Goal: Task Accomplishment & Management: Use online tool/utility

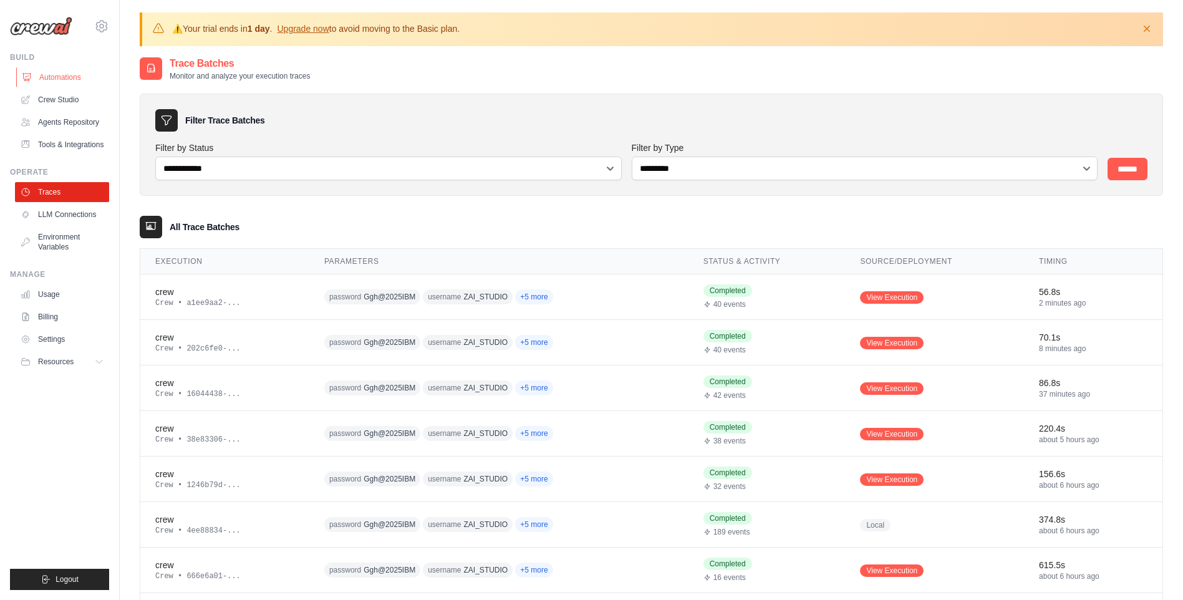
click at [69, 79] on link "Automations" at bounding box center [63, 77] width 94 height 20
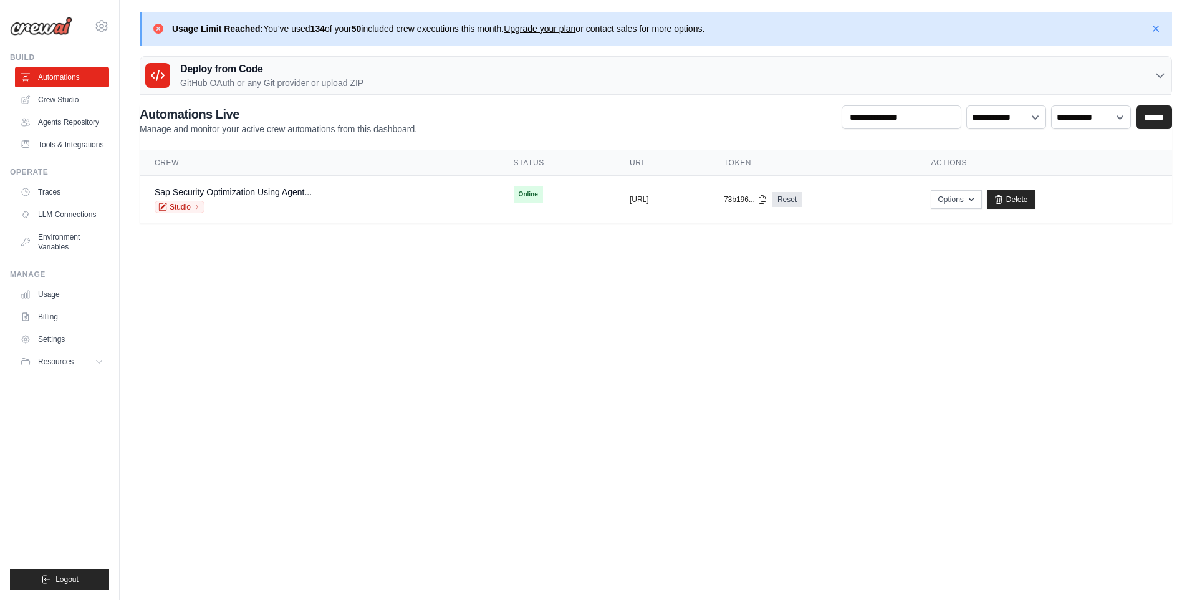
click at [255, 35] on div "Usage Limit Reached: You've used 134 of your 50 included crew executions this m…" at bounding box center [438, 29] width 533 height 14
click at [405, 183] on td "Sap Security Optimization Using Agent... Studio" at bounding box center [319, 200] width 359 height 48
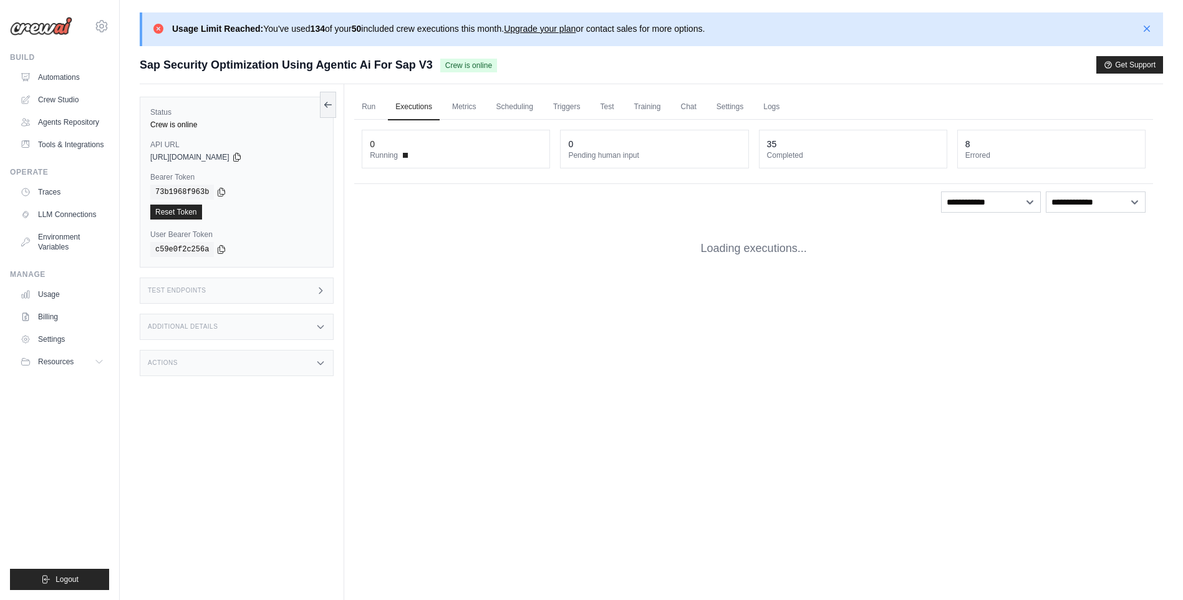
click at [554, 31] on link "Upgrade your plan" at bounding box center [540, 29] width 72 height 10
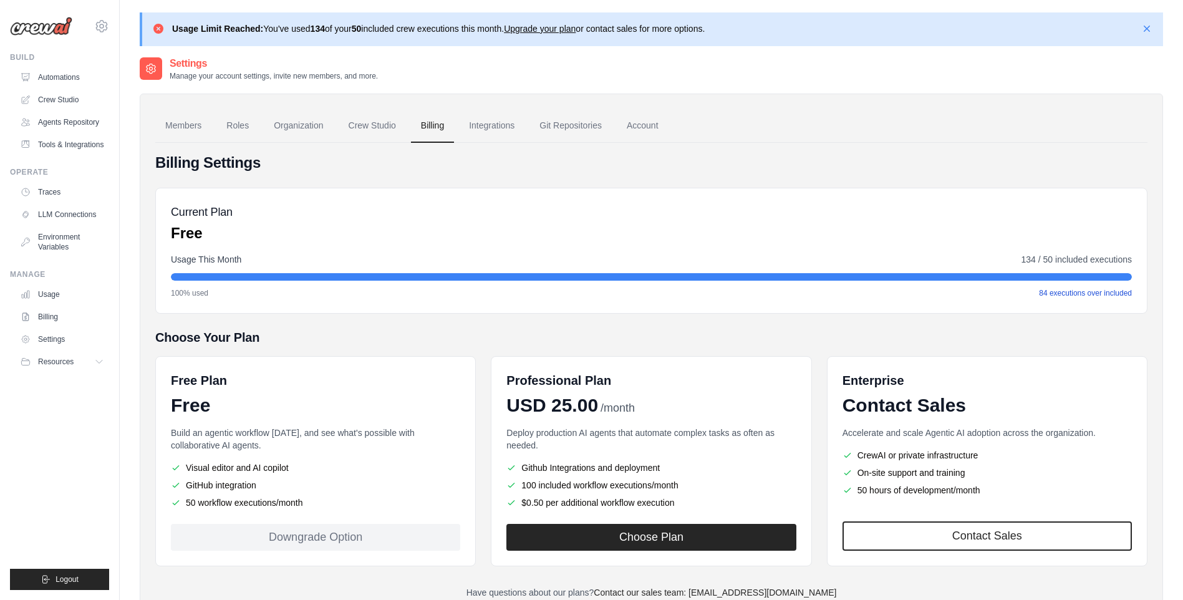
scroll to position [69, 0]
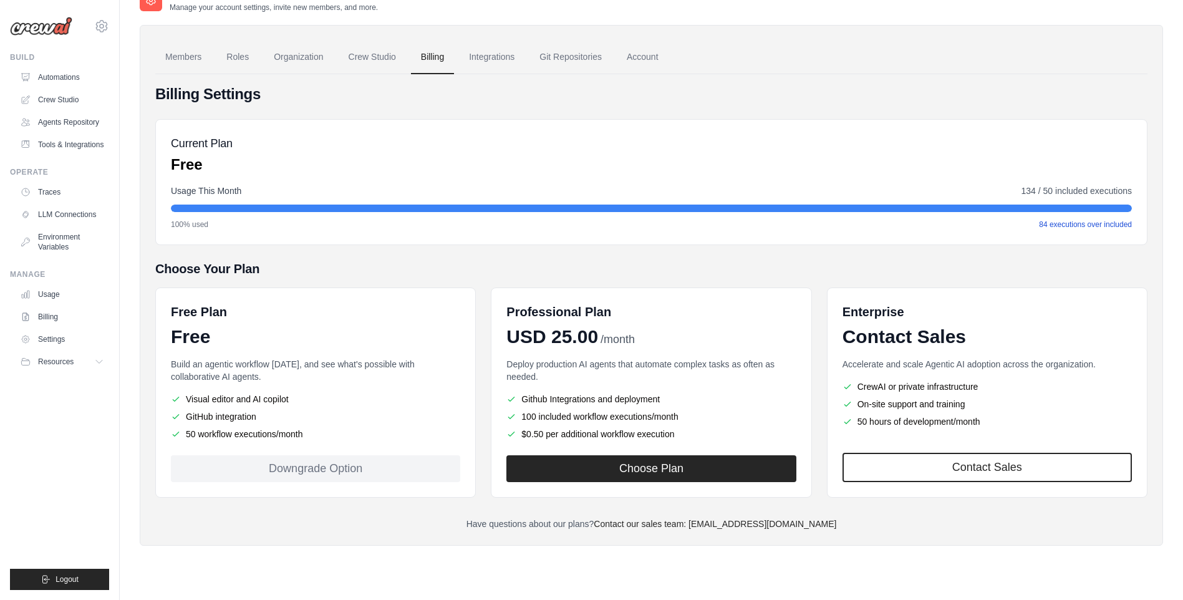
click at [431, 462] on div "Downgrade Option" at bounding box center [315, 468] width 289 height 27
click at [67, 99] on link "Crew Studio" at bounding box center [63, 100] width 94 height 20
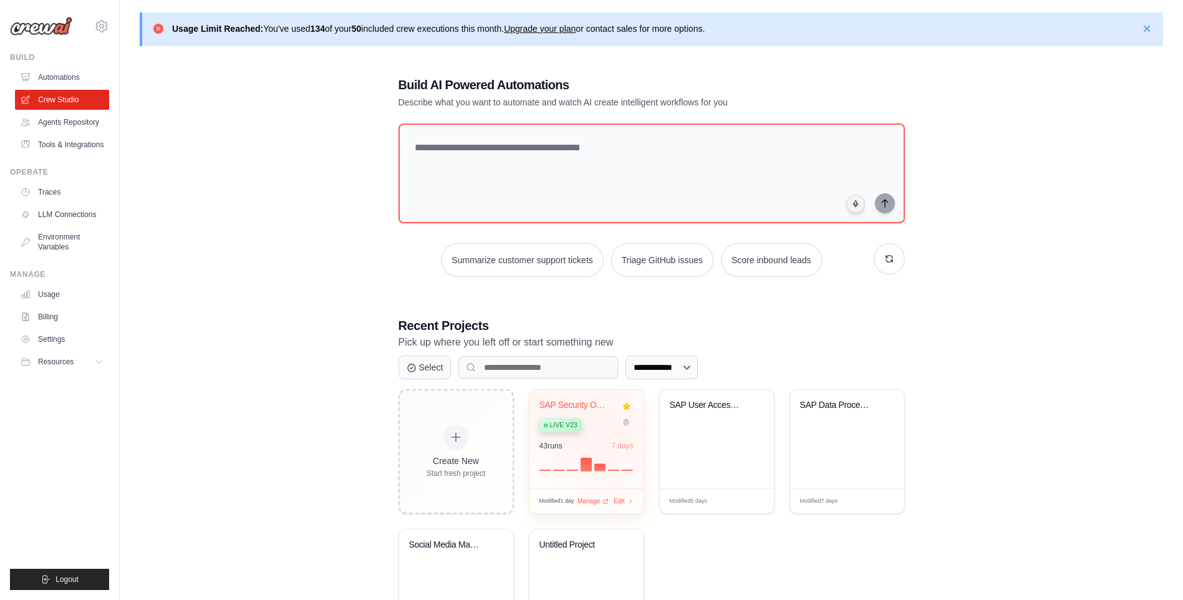
click at [618, 437] on div "SAP Security Optimization using Age... Live v23 43 run s 7 days" at bounding box center [586, 439] width 114 height 99
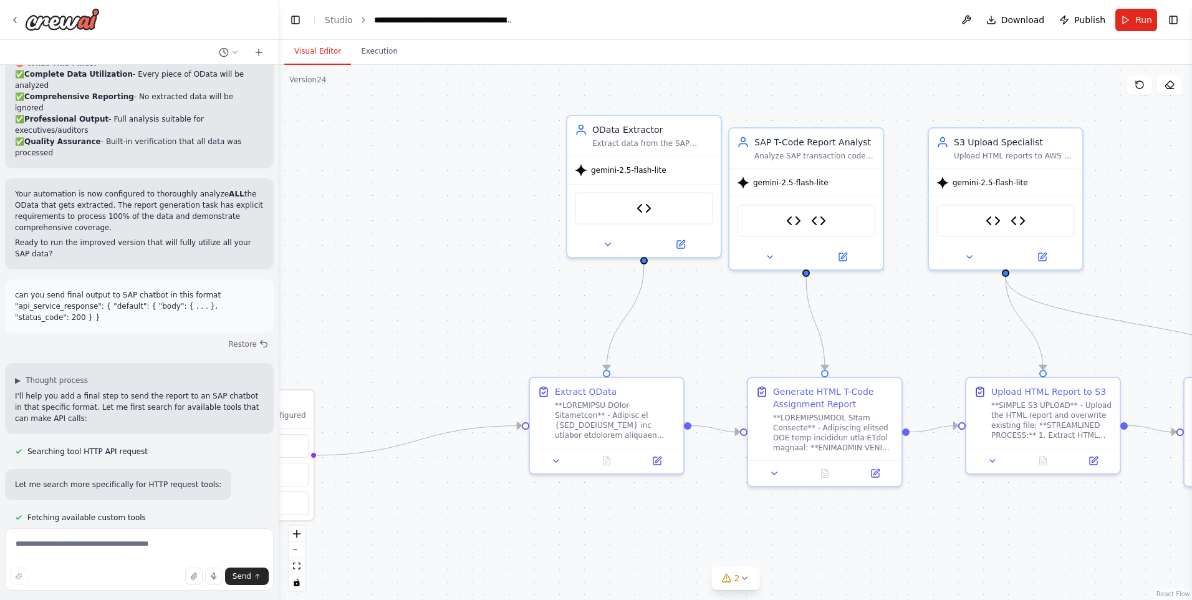
scroll to position [8285, 0]
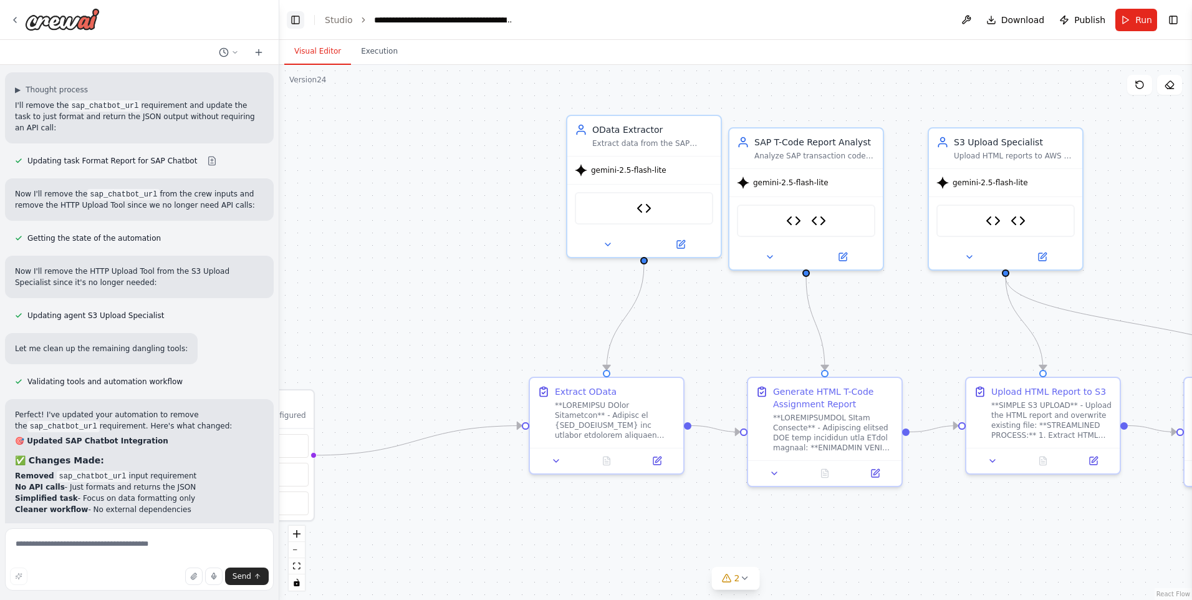
click at [292, 16] on button "Toggle Left Sidebar" at bounding box center [295, 19] width 17 height 17
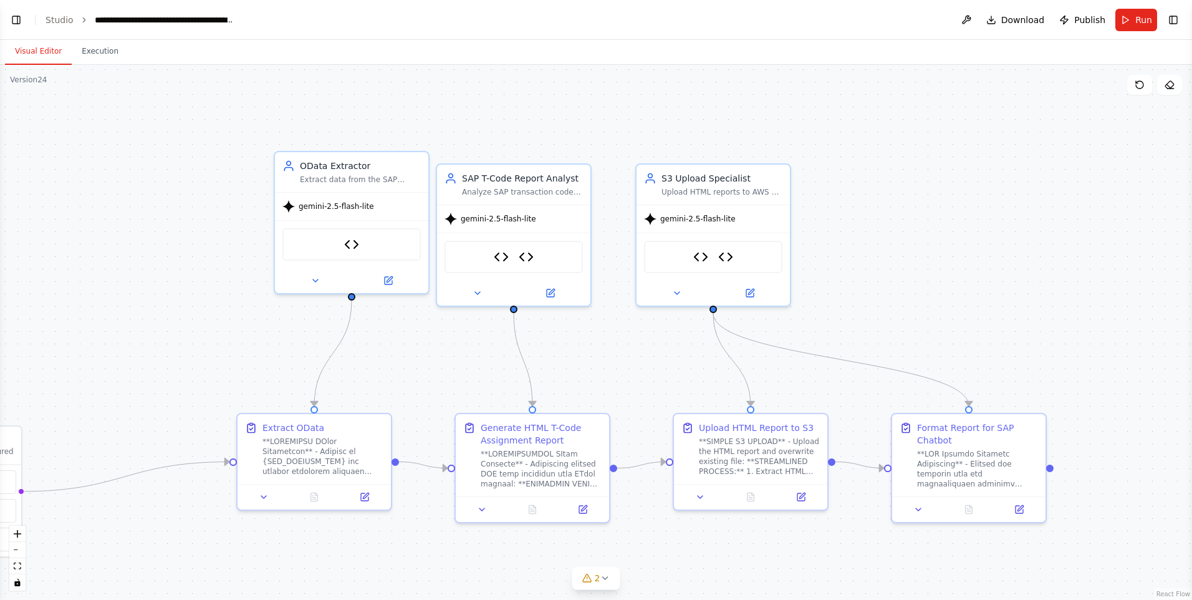
drag, startPoint x: 201, startPoint y: 160, endPoint x: 188, endPoint y: 196, distance: 38.5
click at [188, 196] on div ".deletable-edge-delete-btn { width: 20px; height: 20px; border: 0px solid #ffff…" at bounding box center [596, 332] width 1192 height 535
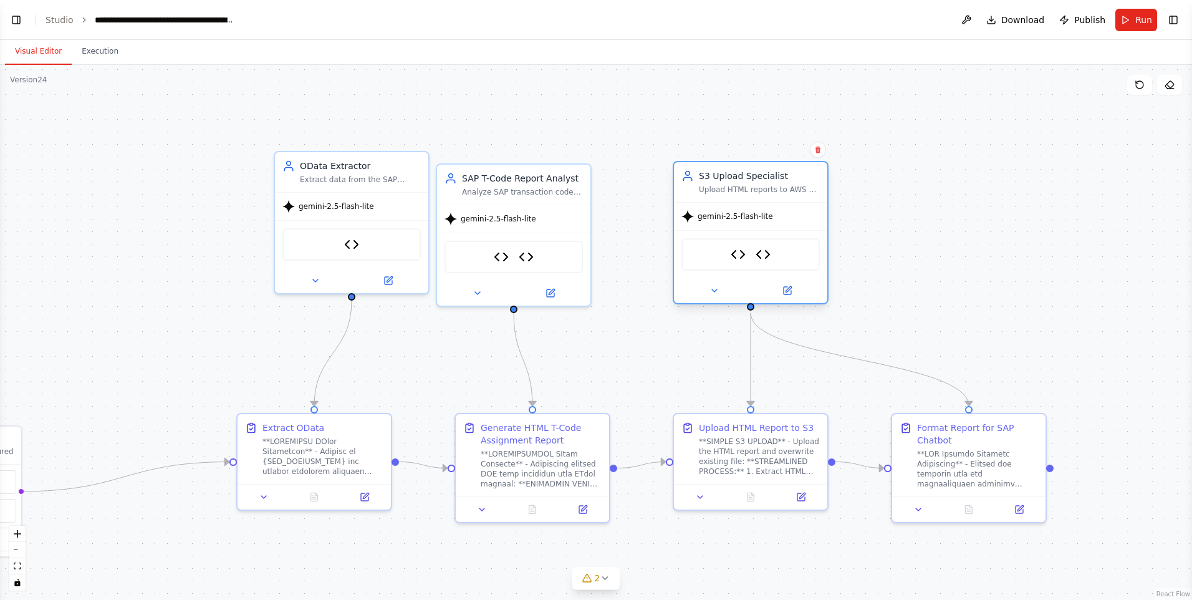
drag, startPoint x: 725, startPoint y: 210, endPoint x: 761, endPoint y: 209, distance: 36.2
click at [761, 209] on div "gemini-2.5-flash-lite" at bounding box center [750, 216] width 153 height 27
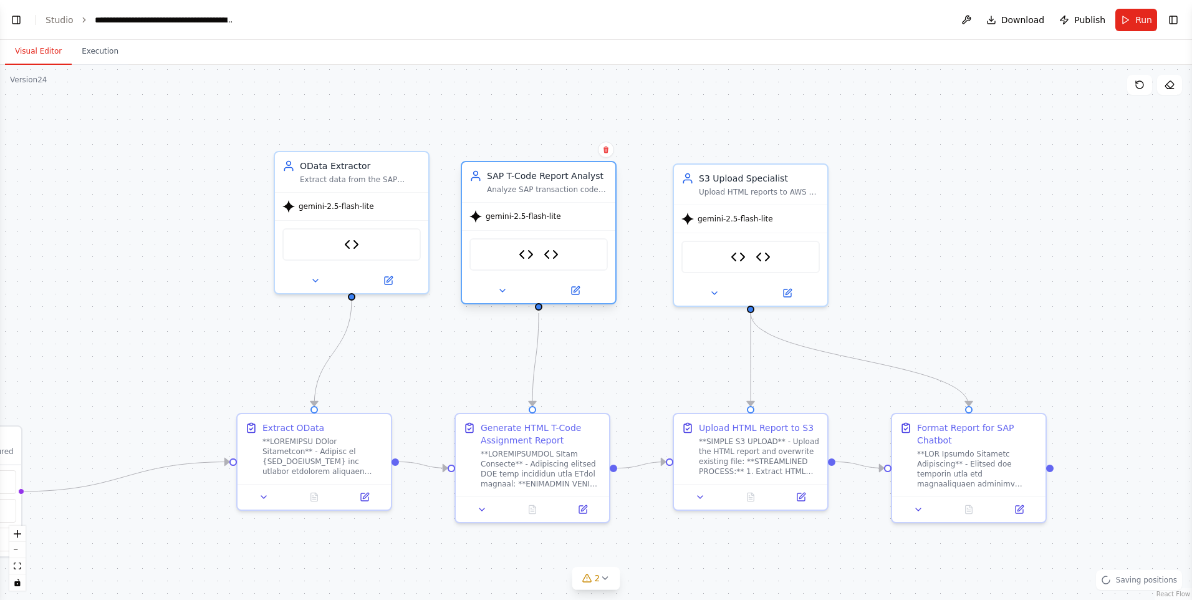
drag, startPoint x: 531, startPoint y: 193, endPoint x: 554, endPoint y: 193, distance: 22.5
click at [554, 193] on div "Analyze SAP transaction code assignments from OData responses and generate **CO…" at bounding box center [547, 190] width 121 height 10
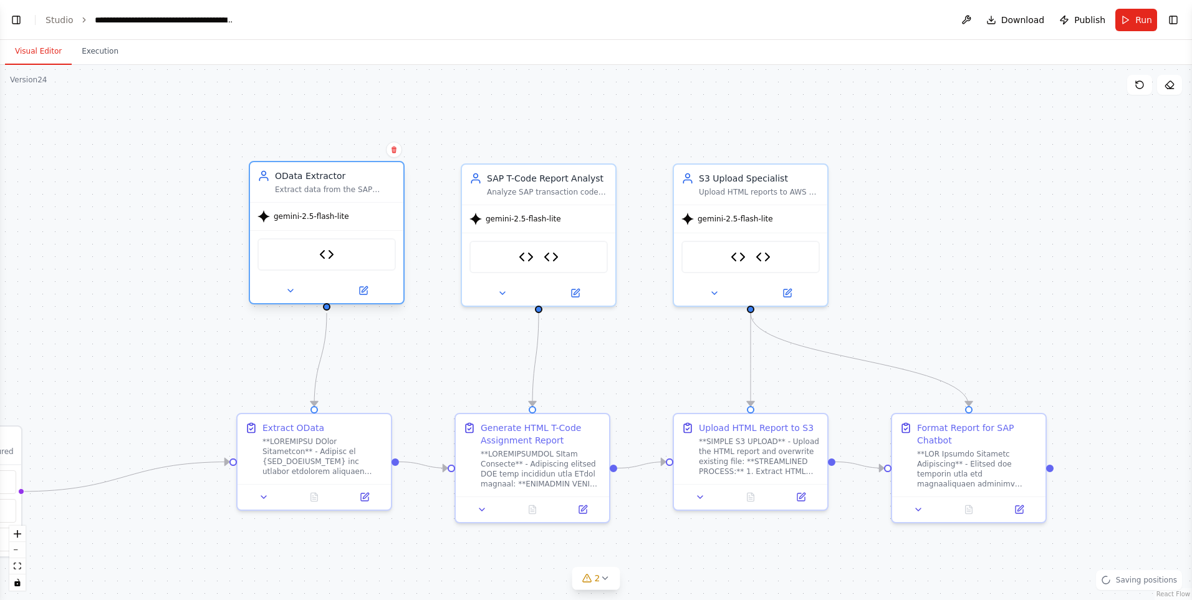
drag, startPoint x: 362, startPoint y: 170, endPoint x: 331, endPoint y: 178, distance: 32.4
click at [331, 178] on div "OData Extractor Extract data from the SAP Gateway OData service at {SAP_GATEWAY…" at bounding box center [335, 182] width 121 height 25
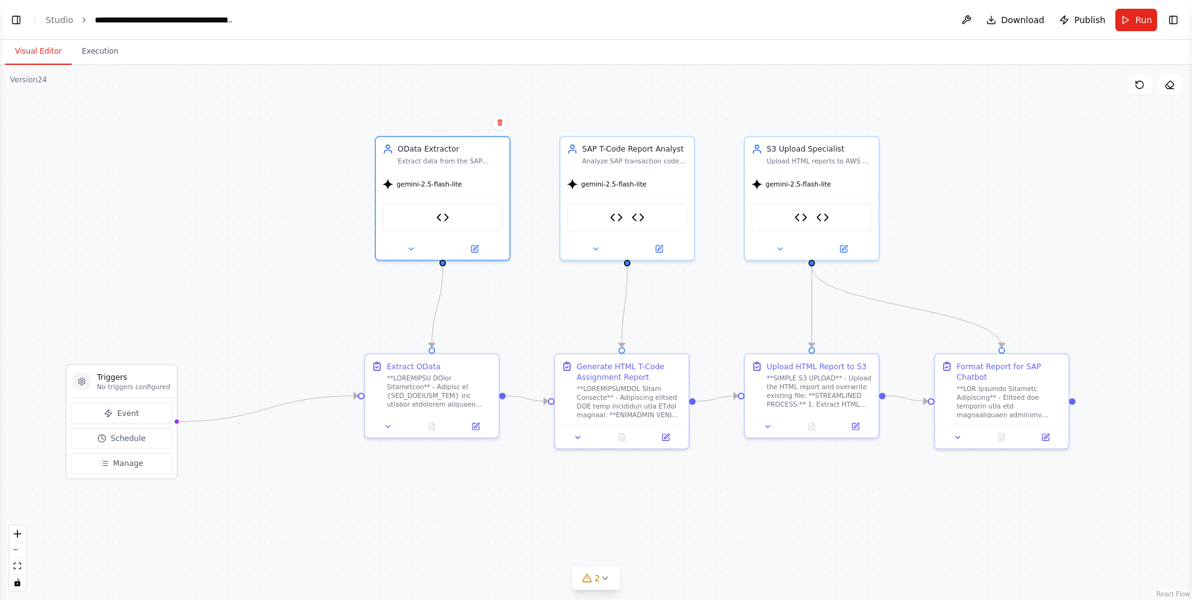
drag, startPoint x: 145, startPoint y: 204, endPoint x: 278, endPoint y: 175, distance: 135.9
click at [278, 175] on div ".deletable-edge-delete-btn { width: 20px; height: 20px; border: 0px solid #ffff…" at bounding box center [596, 332] width 1192 height 535
click at [293, 406] on icon "Edge from triggers to 6c44fb07-ad3e-4f72-9a36-f53f25d948a5" at bounding box center [267, 409] width 183 height 26
drag, startPoint x: 295, startPoint y: 402, endPoint x: 175, endPoint y: 424, distance: 121.8
click at [175, 424] on div ".deletable-edge-delete-btn { width: 20px; height: 20px; border: 0px solid #ffff…" at bounding box center [596, 332] width 1192 height 535
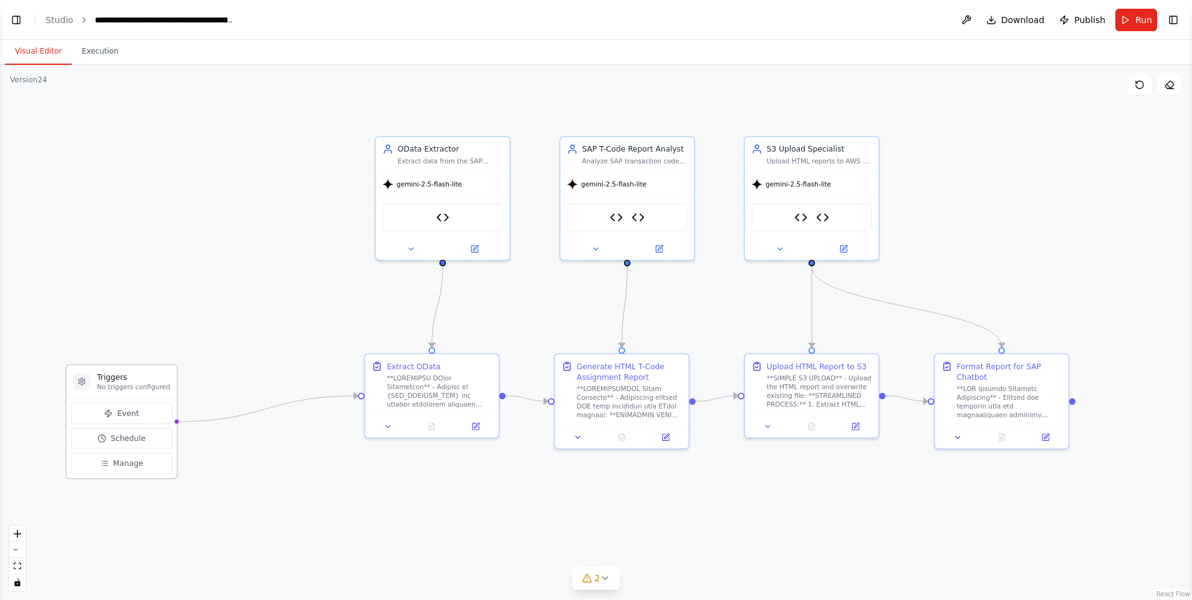
drag, startPoint x: 175, startPoint y: 424, endPoint x: 168, endPoint y: 424, distance: 7.5
click at [168, 424] on div "Event Schedule Manage" at bounding box center [122, 438] width 102 height 70
drag, startPoint x: 158, startPoint y: 386, endPoint x: 93, endPoint y: 389, distance: 65.5
click at [93, 389] on div at bounding box center [87, 381] width 17 height 17
click at [87, 387] on div at bounding box center [87, 381] width 17 height 17
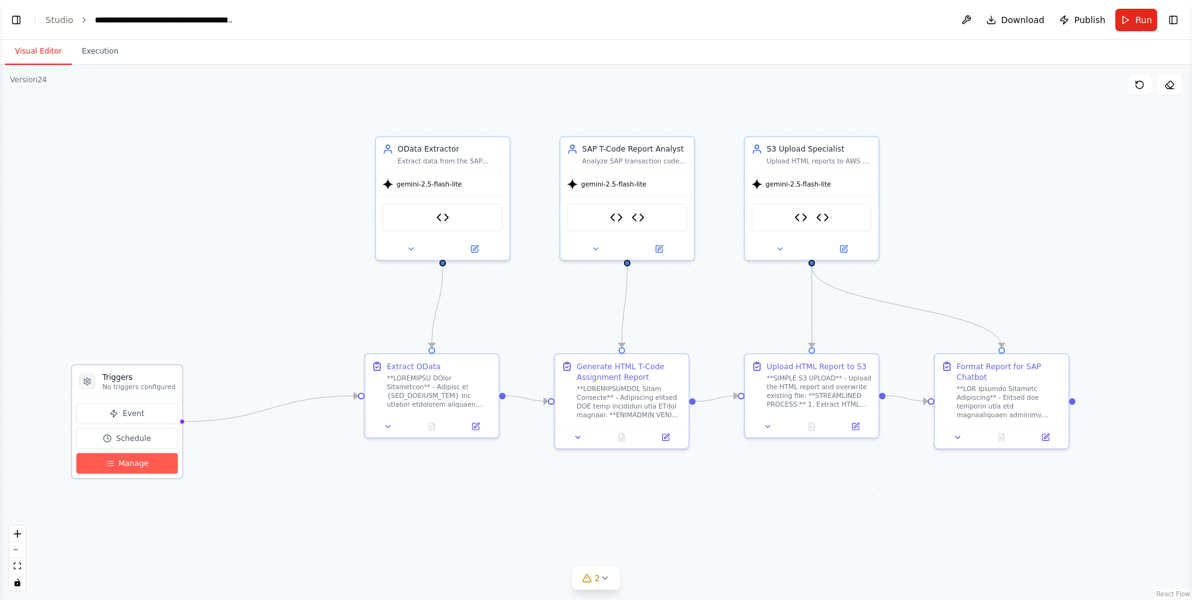
click at [110, 468] on button "Manage" at bounding box center [127, 463] width 102 height 21
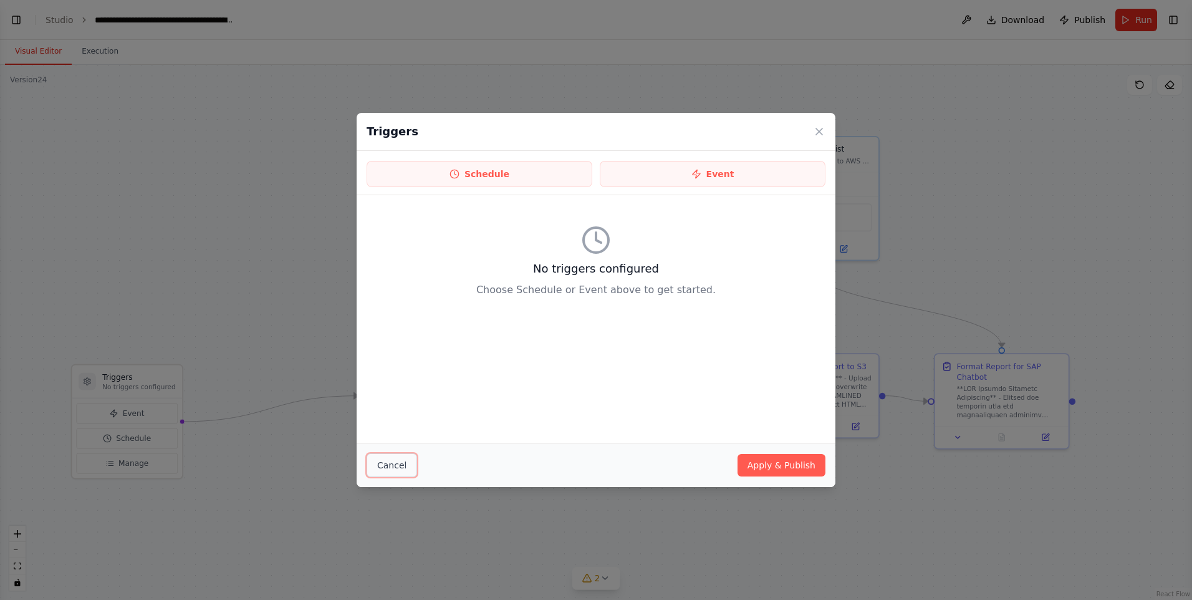
click at [397, 461] on button "Cancel" at bounding box center [392, 465] width 51 height 24
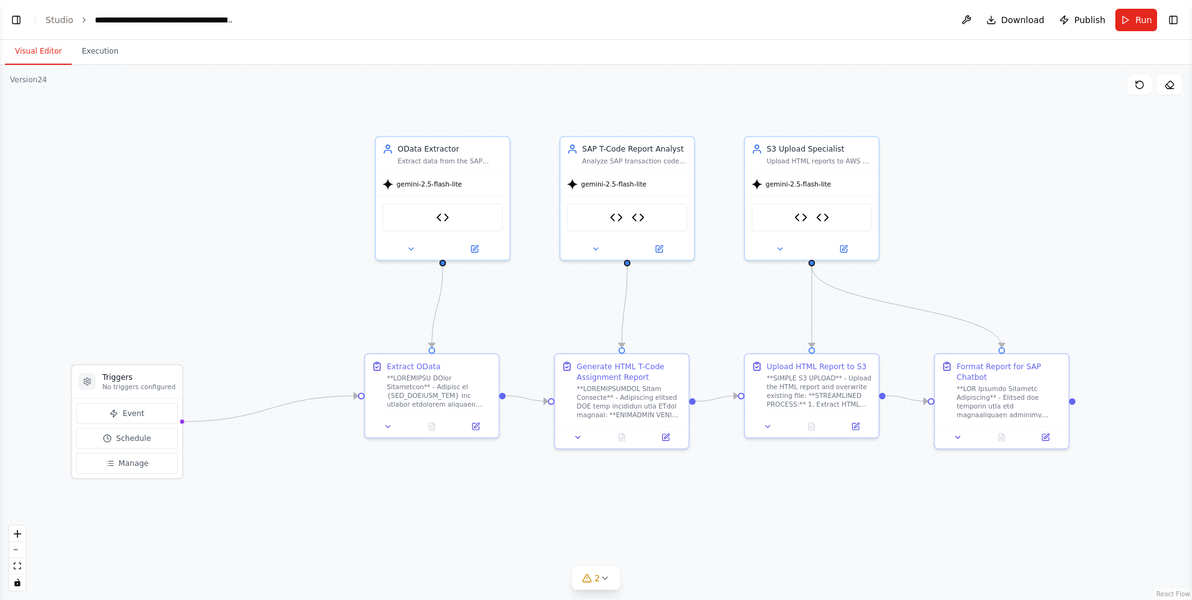
click at [354, 404] on div ".deletable-edge-delete-btn { width: 20px; height: 20px; border: 0px solid #ffff…" at bounding box center [596, 332] width 1192 height 535
click at [349, 399] on circle "Edge from triggers to 6c44fb07-ad3e-4f72-9a36-f53f25d948a5" at bounding box center [352, 395] width 11 height 11
click at [347, 397] on div ".deletable-edge-delete-btn { width: 20px; height: 20px; border: 0px solid #ffff…" at bounding box center [596, 332] width 1192 height 535
click at [206, 386] on div ".deletable-edge-delete-btn { width: 20px; height: 20px; border: 0px solid #ffff…" at bounding box center [596, 332] width 1192 height 535
click at [138, 407] on button "Event" at bounding box center [127, 413] width 102 height 21
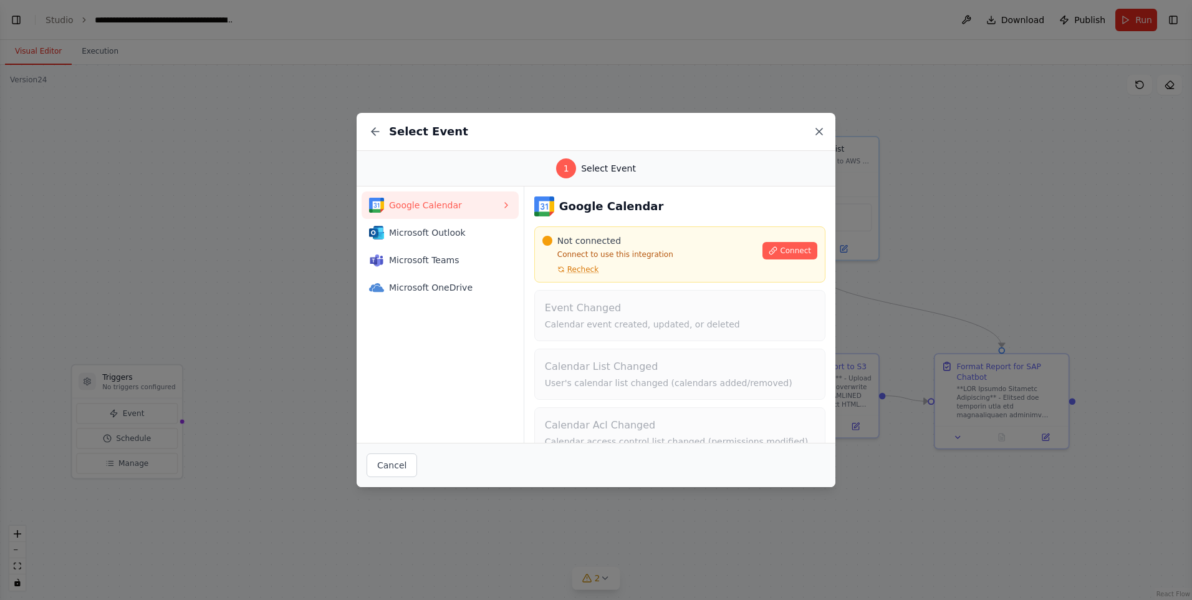
click at [821, 131] on icon at bounding box center [819, 131] width 6 height 6
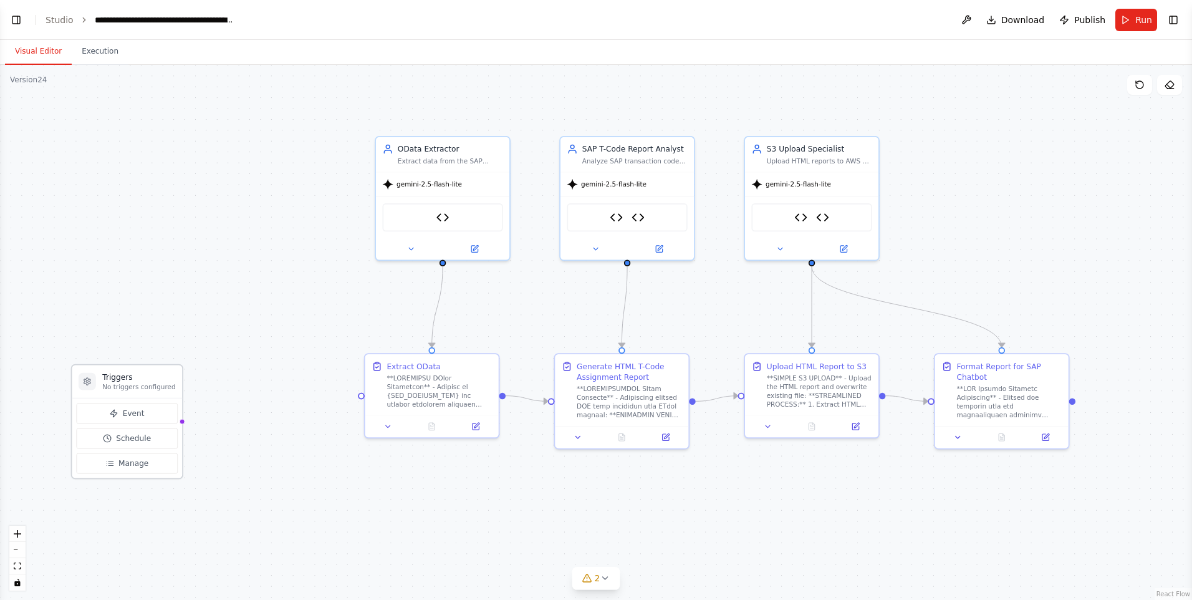
click at [132, 380] on h3 "Triggers" at bounding box center [138, 377] width 73 height 11
click at [157, 412] on button "Event" at bounding box center [127, 413] width 102 height 21
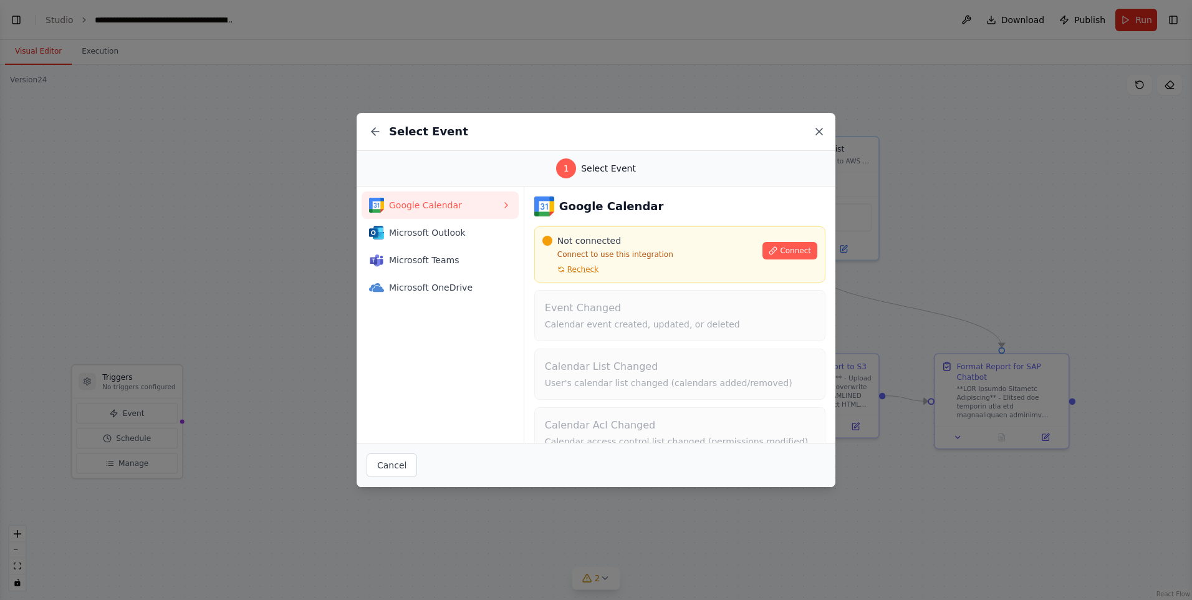
click at [820, 136] on icon at bounding box center [819, 131] width 12 height 12
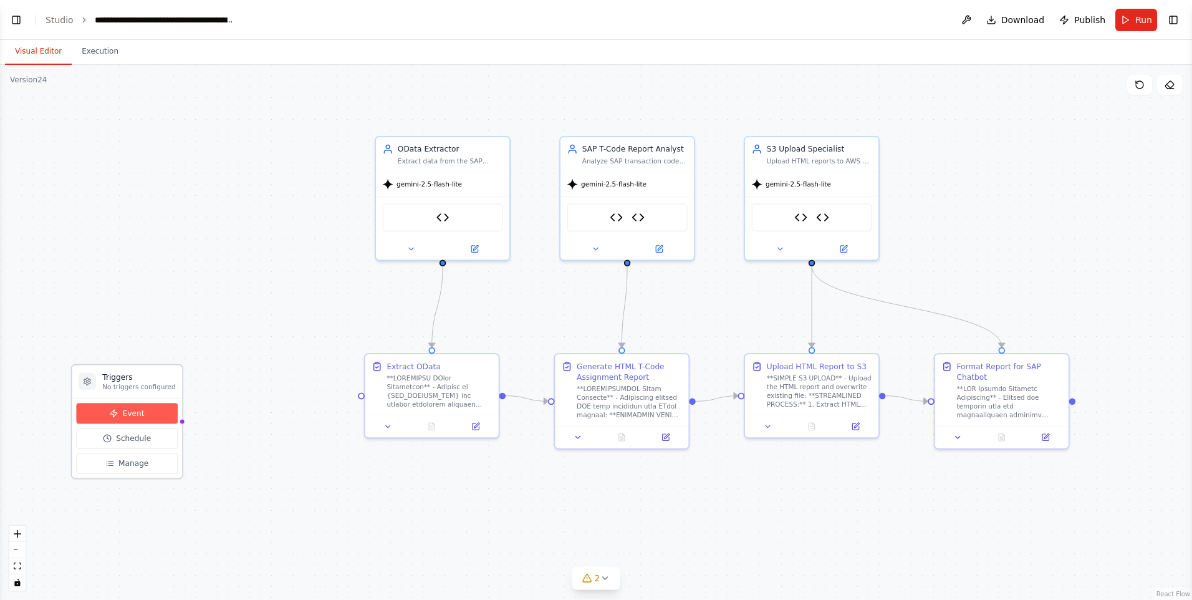
click at [143, 416] on button "Event" at bounding box center [127, 413] width 102 height 21
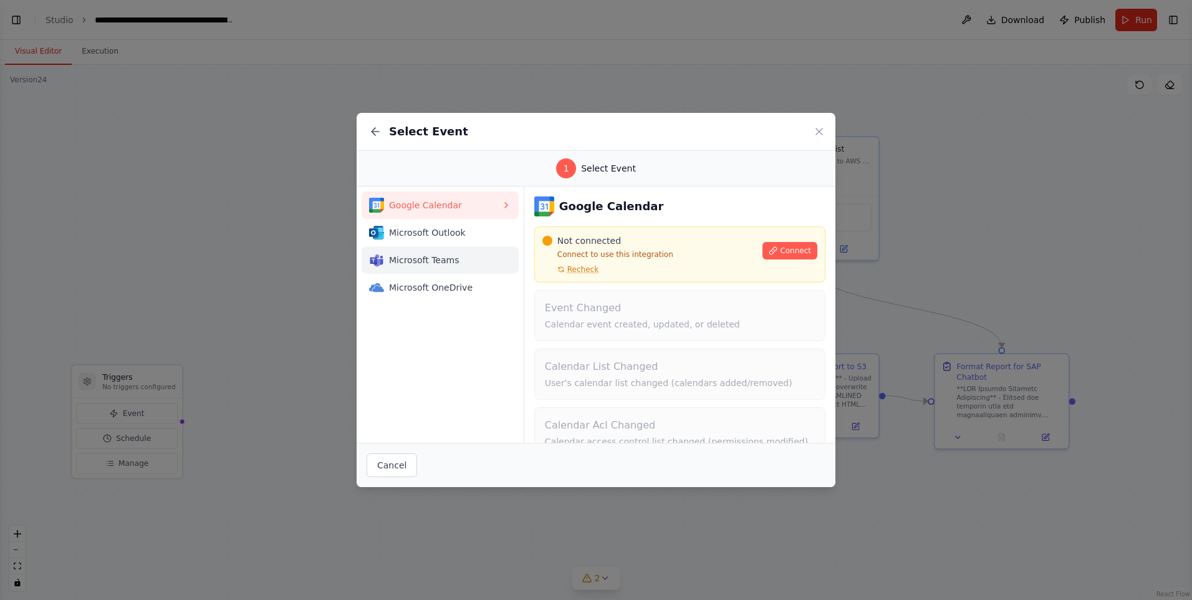
click at [450, 266] on span "Microsoft Teams" at bounding box center [445, 260] width 112 height 12
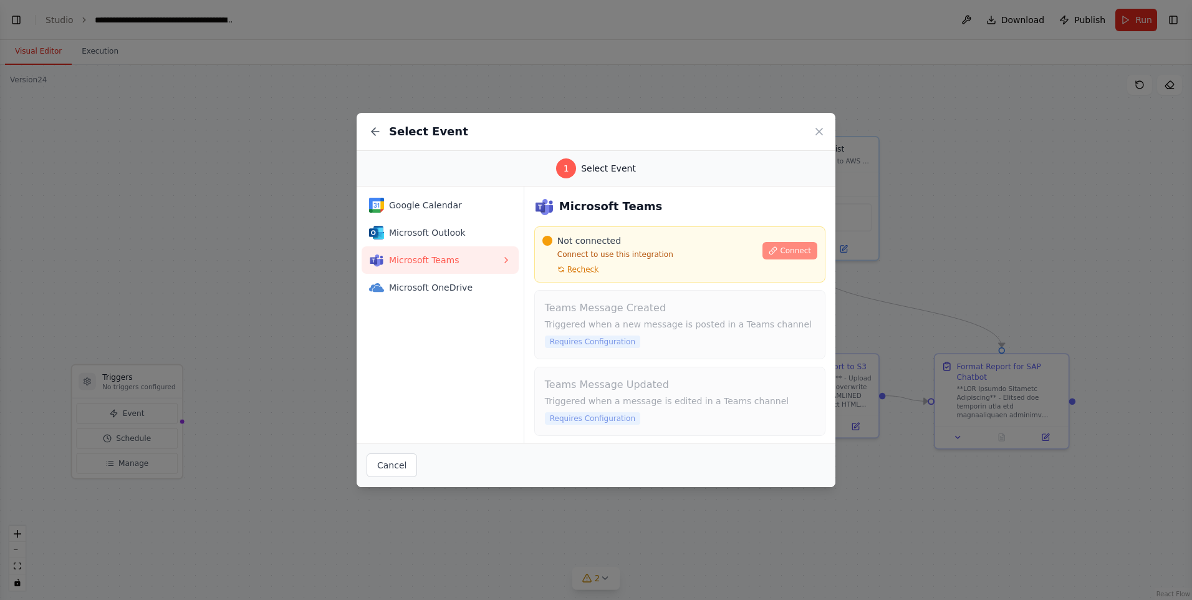
click at [780, 243] on button "Connect" at bounding box center [790, 250] width 55 height 17
click at [450, 212] on div "Google Calendar" at bounding box center [435, 205] width 132 height 15
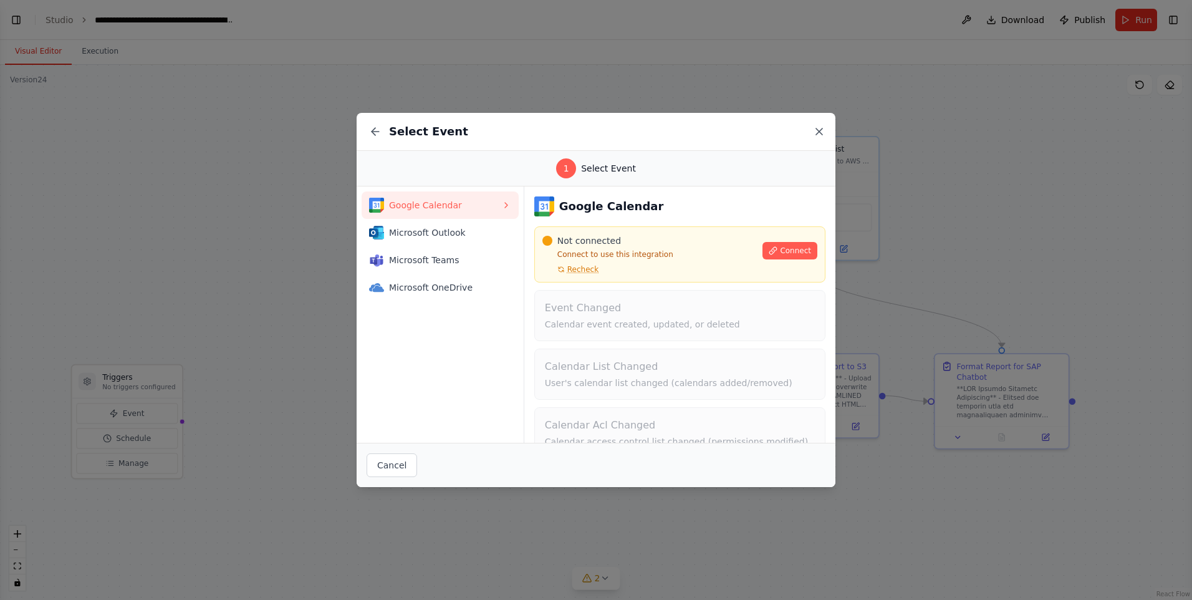
click at [816, 133] on icon at bounding box center [819, 131] width 12 height 12
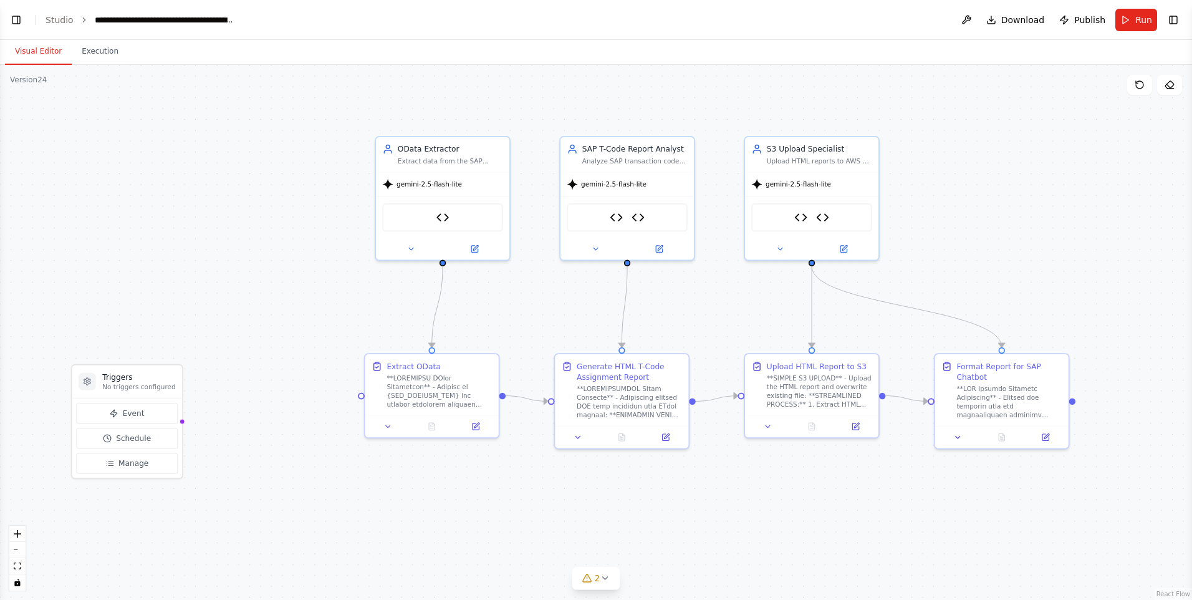
drag, startPoint x: 145, startPoint y: 383, endPoint x: 322, endPoint y: 293, distance: 198.3
click at [322, 293] on div ".deletable-edge-delete-btn { width: 20px; height: 20px; border: 0px solid #ffff…" at bounding box center [596, 332] width 1192 height 535
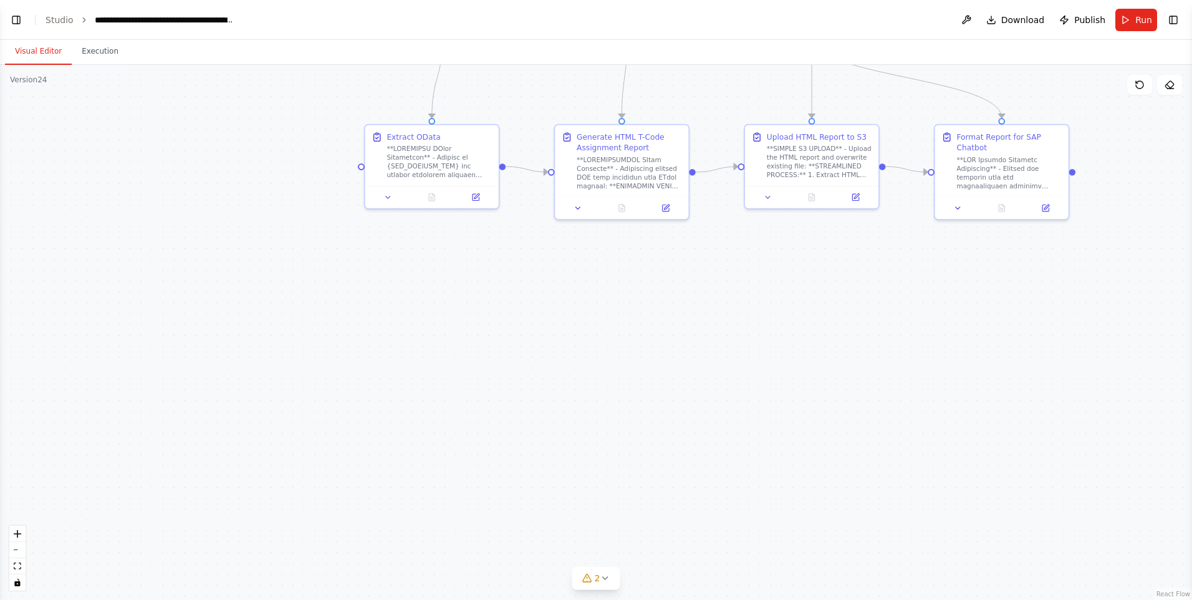
drag, startPoint x: 145, startPoint y: 387, endPoint x: 51, endPoint y: 619, distance: 250.7
click at [51, 599] on html "Hello! I'm the CrewAI assistant. What kind of automation do you want to build? …" at bounding box center [596, 300] width 1192 height 600
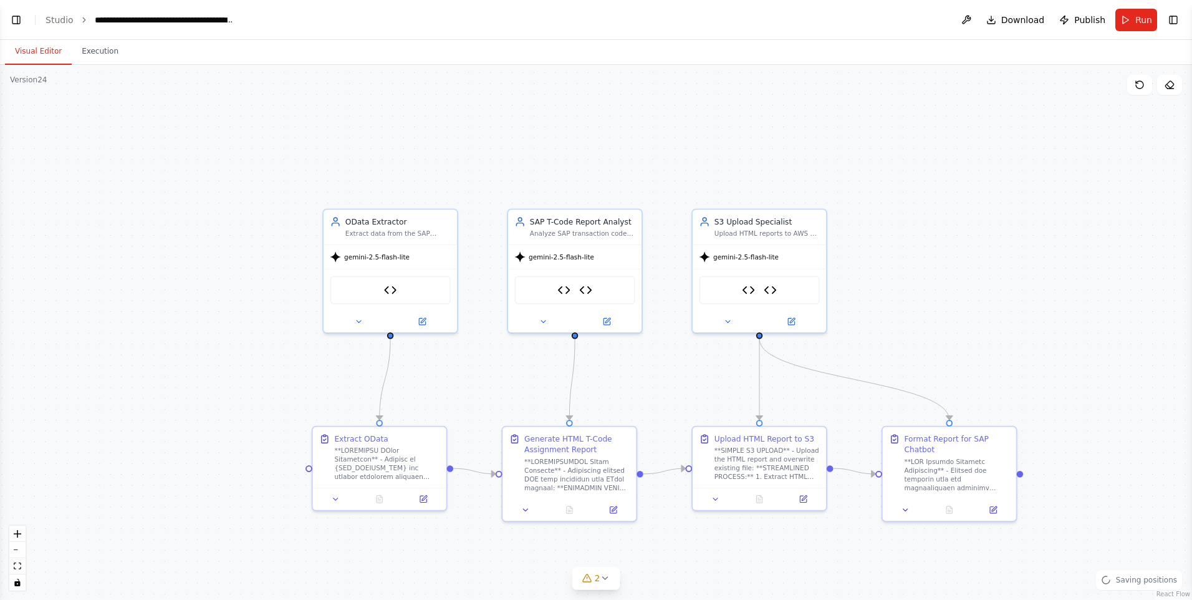
drag, startPoint x: 172, startPoint y: 130, endPoint x: 120, endPoint y: 470, distance: 343.3
click at [120, 470] on div ".deletable-edge-delete-btn { width: 20px; height: 20px; border: 0px solid #ffff…" at bounding box center [596, 332] width 1192 height 535
click at [18, 19] on button "Toggle Left Sidebar" at bounding box center [15, 19] width 17 height 17
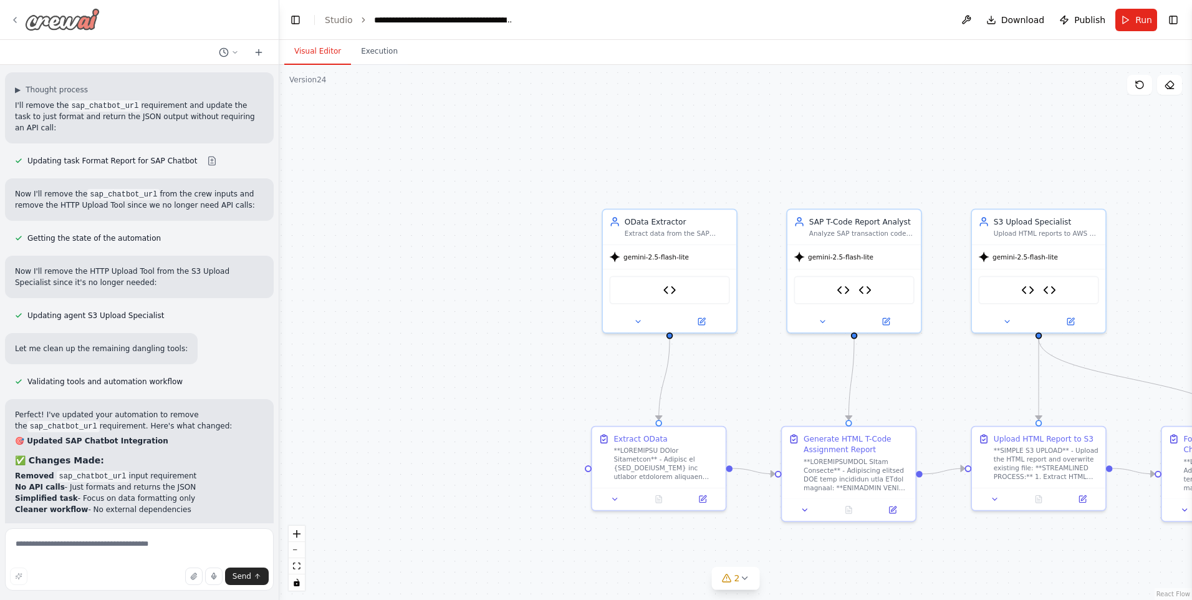
click at [16, 15] on icon at bounding box center [15, 20] width 10 height 10
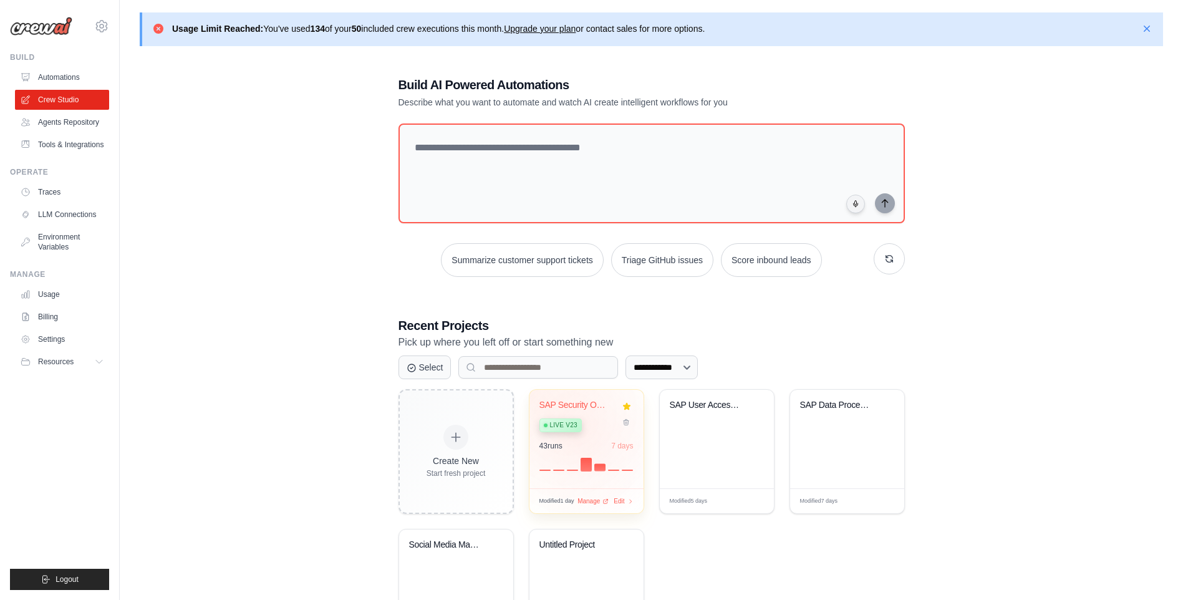
click at [582, 431] on div "SAP Security Optimization using Age... Live v23" at bounding box center [576, 419] width 75 height 38
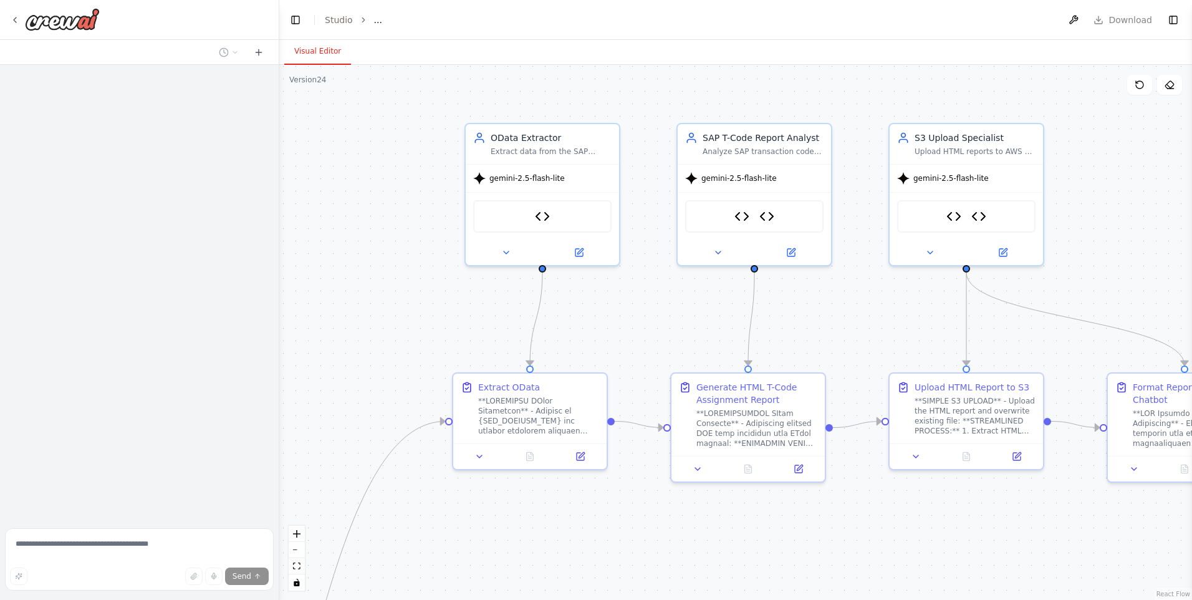
drag, startPoint x: 384, startPoint y: 365, endPoint x: 310, endPoint y: 360, distance: 74.3
click at [310, 360] on div ".deletable-edge-delete-btn { width: 20px; height: 20px; border: 0px solid #ffff…" at bounding box center [735, 332] width 913 height 535
click at [1110, 24] on header "Toggle Left Sidebar Studio ... Download Toggle Right Sidebar" at bounding box center [735, 20] width 913 height 40
click at [1105, 22] on header "Toggle Left Sidebar Studio ... Download Toggle Right Sidebar" at bounding box center [735, 20] width 913 height 40
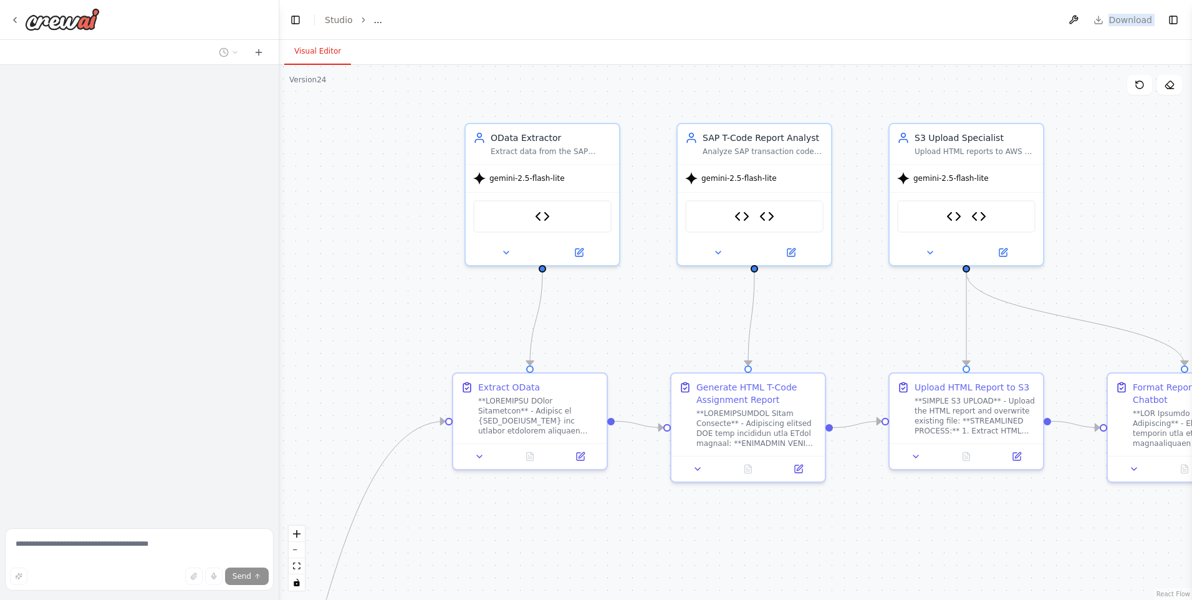
click at [1105, 22] on header "Toggle Left Sidebar Studio ... Download Toggle Right Sidebar" at bounding box center [735, 20] width 913 height 40
drag, startPoint x: 1105, startPoint y: 22, endPoint x: 1045, endPoint y: 32, distance: 60.8
click at [1045, 32] on header "**********" at bounding box center [735, 20] width 913 height 40
click at [1140, 23] on span "Run" at bounding box center [1144, 20] width 17 height 12
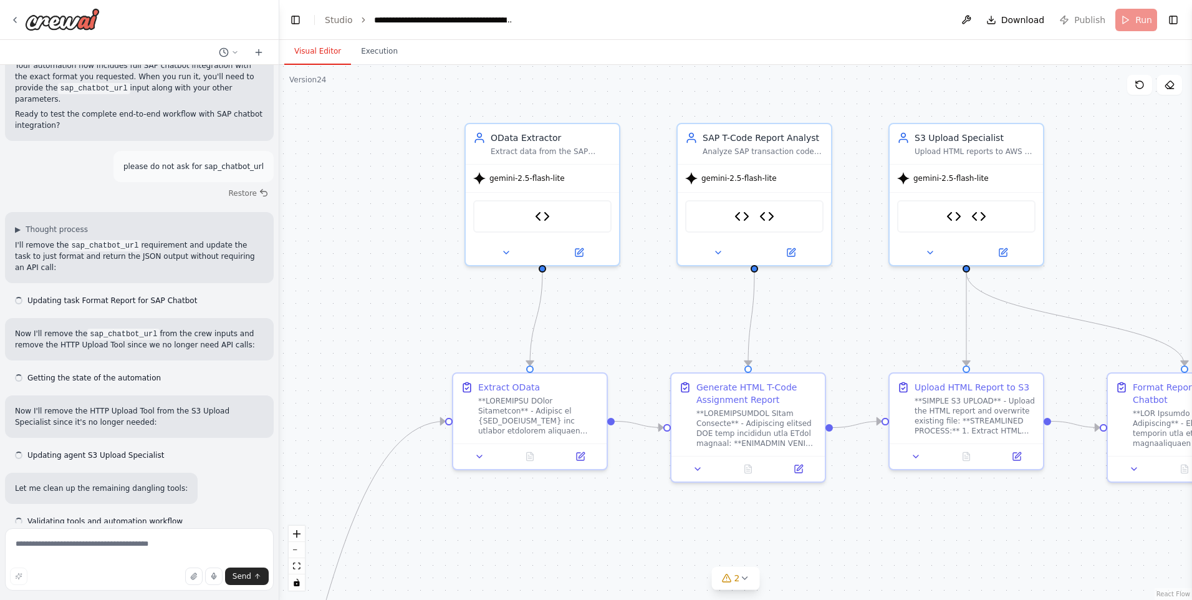
scroll to position [8285, 0]
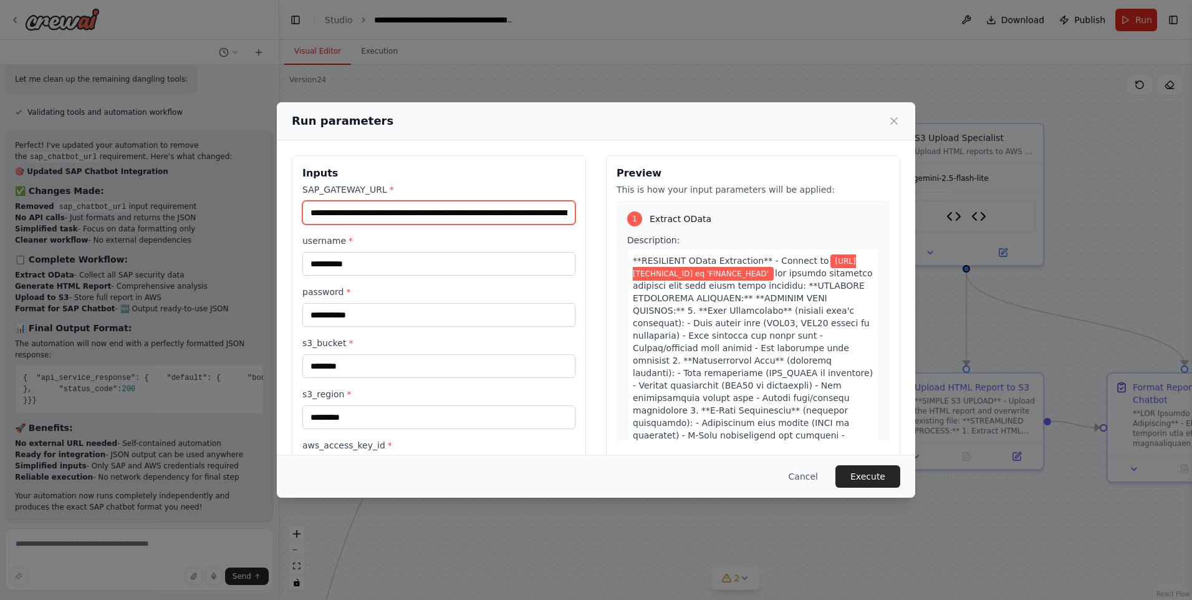
click at [350, 210] on input "**********" at bounding box center [438, 213] width 273 height 24
paste input "**********"
paste input "text"
type input "**********"
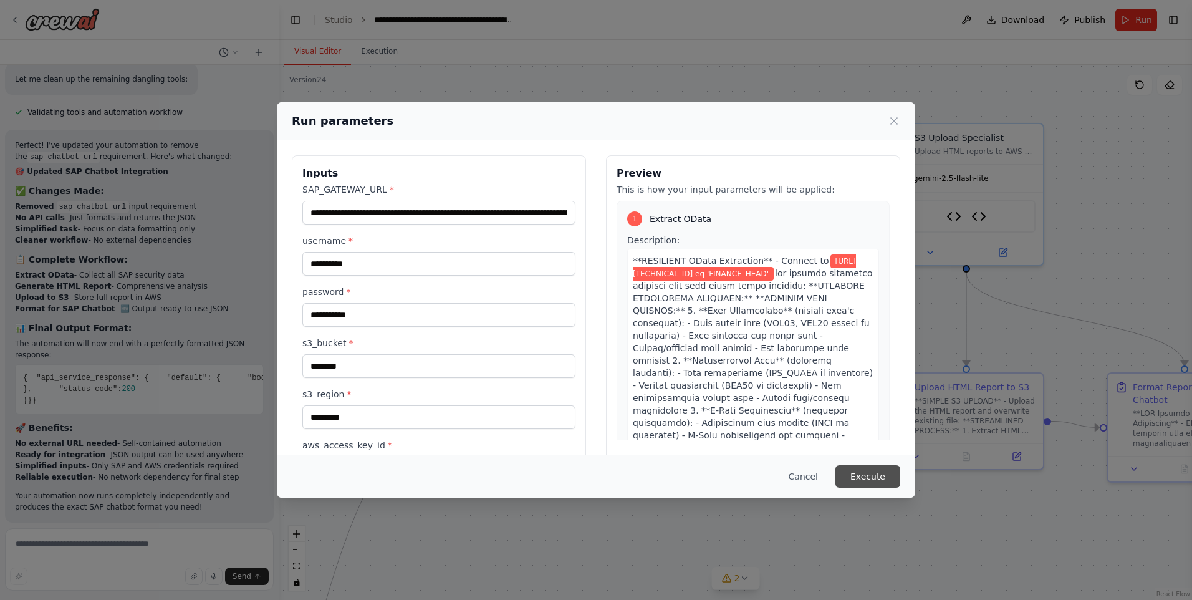
click at [870, 484] on button "Execute" at bounding box center [868, 476] width 65 height 22
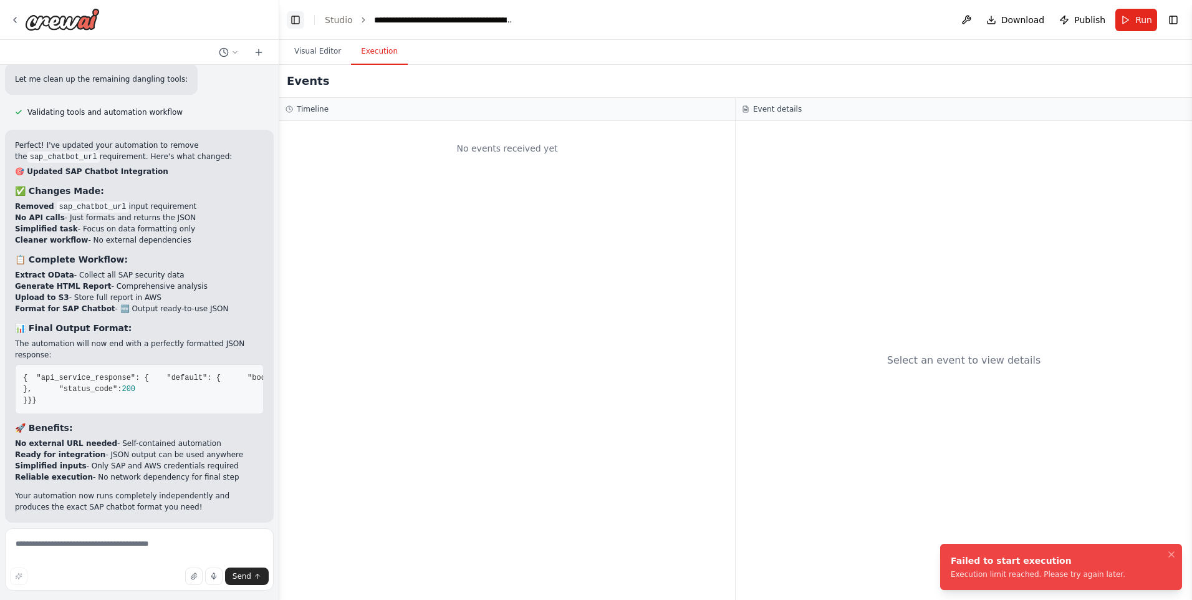
click at [288, 19] on button "Toggle Left Sidebar" at bounding box center [295, 19] width 17 height 17
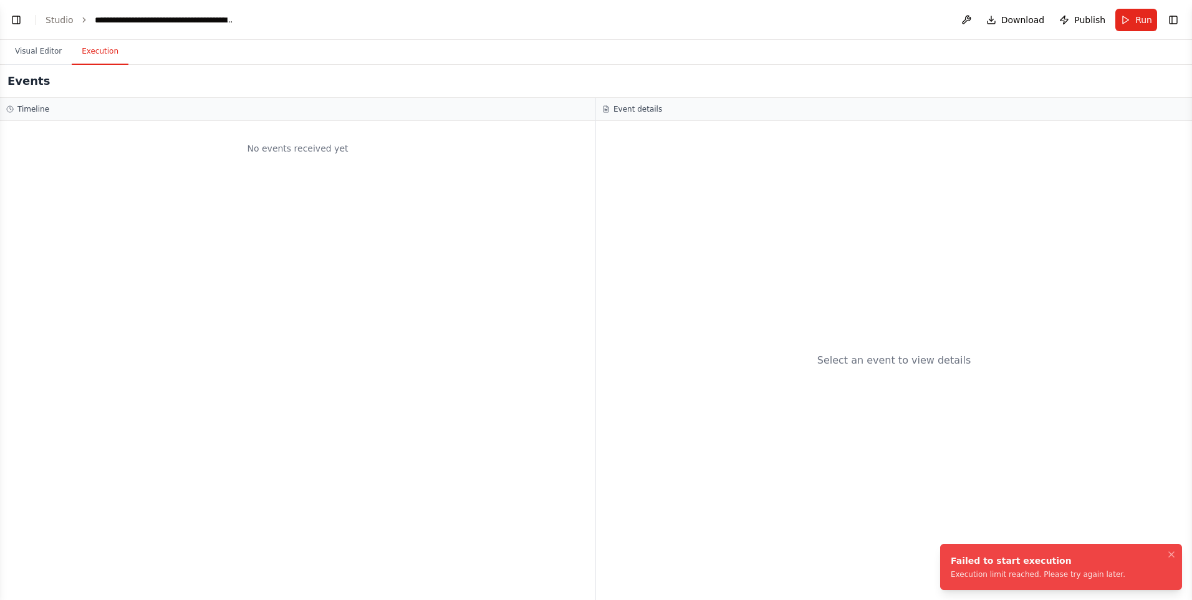
click at [1051, 568] on div "Failed to start execution Execution limit reached. Please try again later." at bounding box center [1038, 566] width 175 height 25
